Goal: Information Seeking & Learning: Learn about a topic

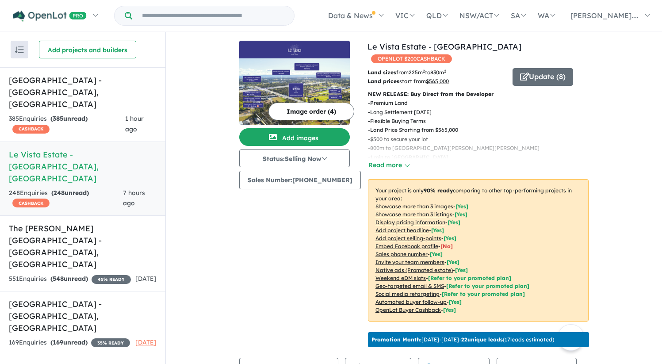
scroll to position [259, 0]
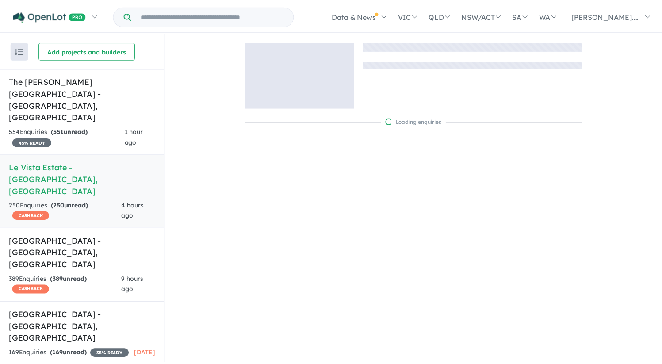
scroll to position [1, 0]
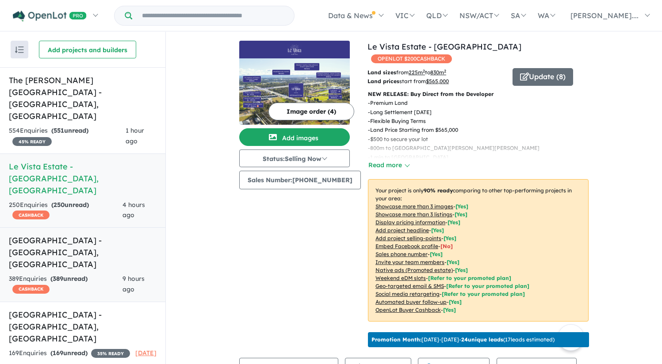
click at [69, 234] on h5 "Leppington Square Estate - Leppington , NSW" at bounding box center [83, 252] width 148 height 36
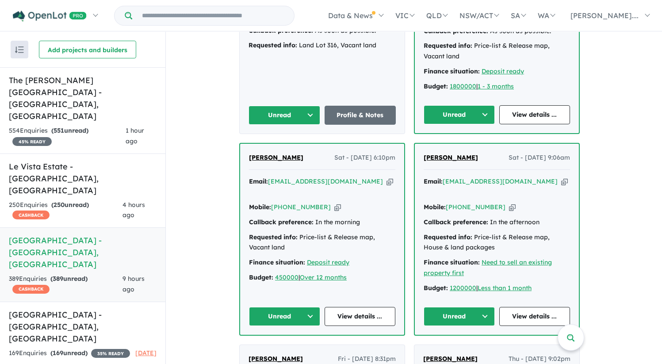
scroll to position [464, 0]
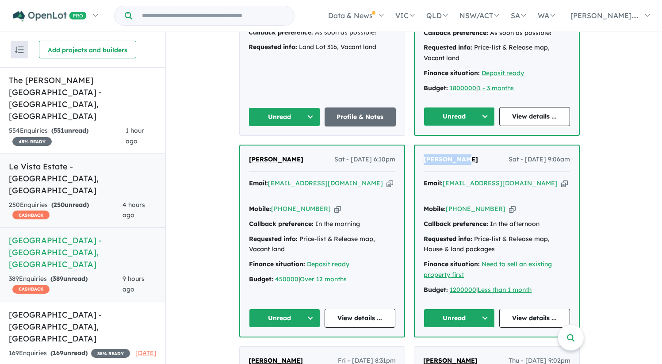
click at [74, 161] on h5 "Le Vista Estate - Austral , NSW" at bounding box center [83, 179] width 148 height 36
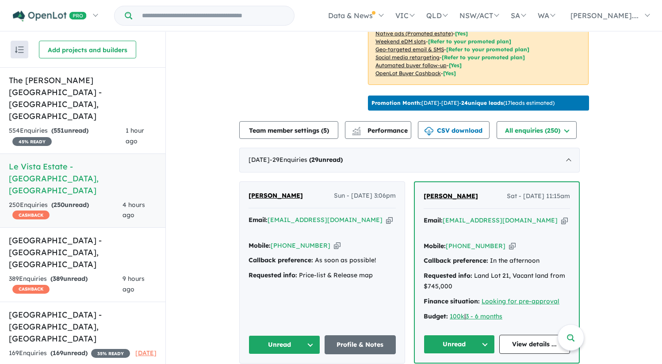
scroll to position [252, 0]
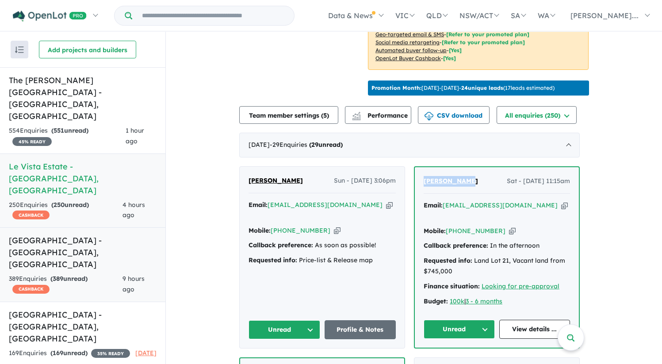
click at [77, 234] on h5 "Leppington Square Estate - Leppington , NSW" at bounding box center [83, 252] width 148 height 36
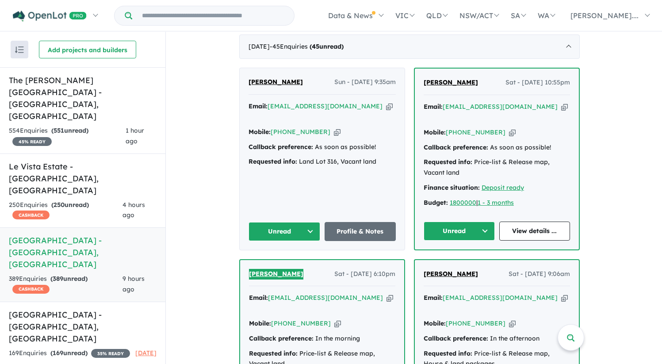
scroll to position [349, 0]
click at [458, 87] on span "[PERSON_NAME]" at bounding box center [451, 83] width 54 height 8
click at [0, 0] on div "Homepage My Dashboard (4) Buyer Demand Index Suburb/Council Report Sales Traini…" at bounding box center [331, 165] width 662 height 332
click at [88, 91] on h5 "The Rickard Gardens Estate - Leppington , NSW" at bounding box center [83, 98] width 148 height 48
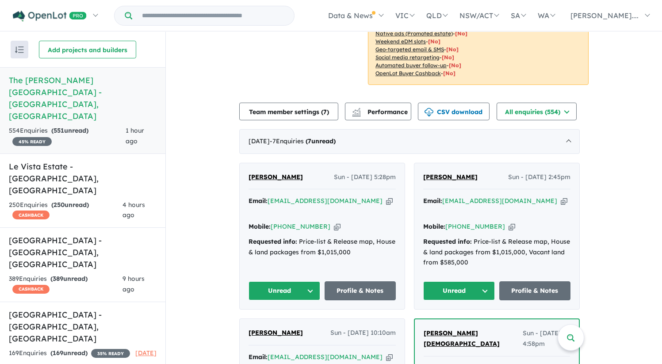
scroll to position [231, 0]
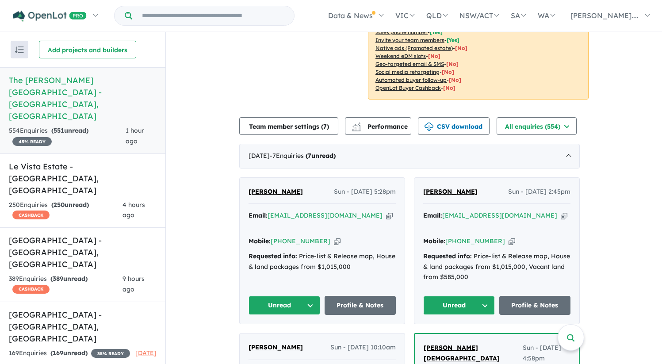
click at [94, 86] on h5 "The Rickard Gardens Estate - Leppington , NSW" at bounding box center [83, 98] width 148 height 48
click at [89, 201] on strong "( 250 unread)" at bounding box center [70, 205] width 38 height 8
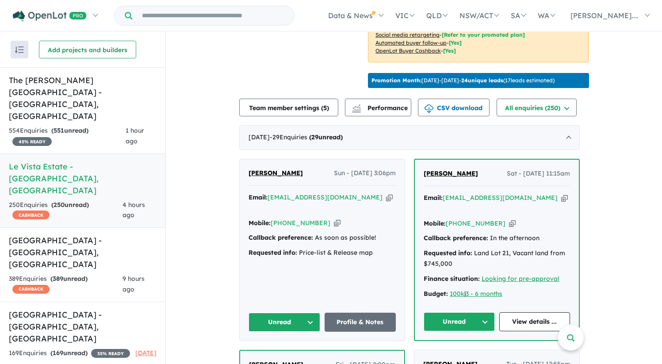
scroll to position [261, 0]
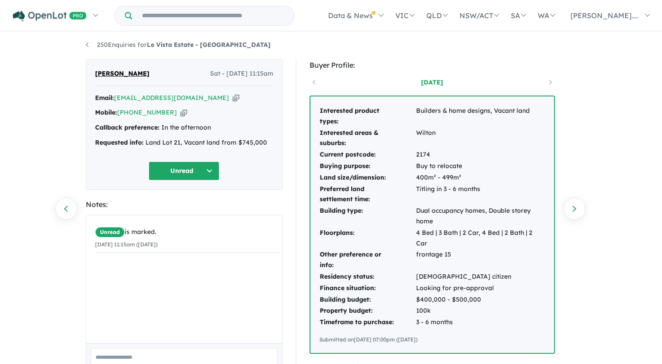
scroll to position [4, 0]
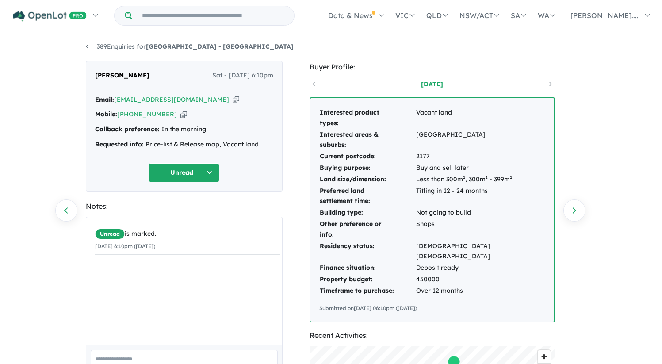
click at [333, 117] on td "Interested product types:" at bounding box center [367, 118] width 96 height 22
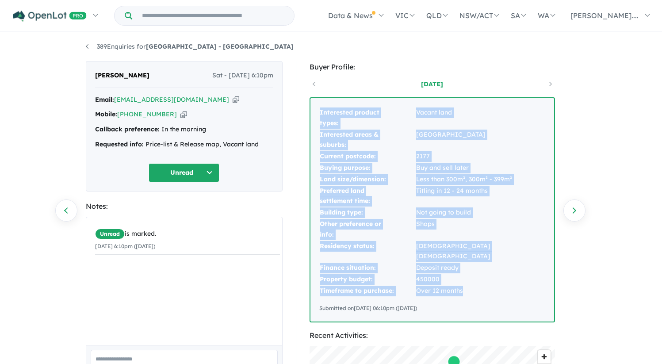
drag, startPoint x: 319, startPoint y: 114, endPoint x: 477, endPoint y: 276, distance: 226.5
click at [477, 276] on tbody "Interested product types: Vacant land Interested areas & suburbs: Menangle Park…" at bounding box center [432, 202] width 226 height 190
copy tbody "Interested product types: Vacant land Interested areas & suburbs: Menangle Park…"
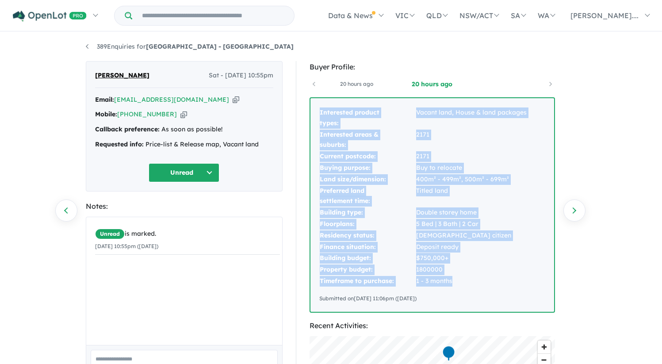
drag, startPoint x: 320, startPoint y: 111, endPoint x: 492, endPoint y: 282, distance: 242.4
click at [492, 282] on tbody "Interested product types: Vacant land, House & land packages Interested areas &…" at bounding box center [423, 197] width 208 height 180
copy tbody "Interested product types: Vacant land, House & land packages Interested areas &…"
